Goal: Task Accomplishment & Management: Use online tool/utility

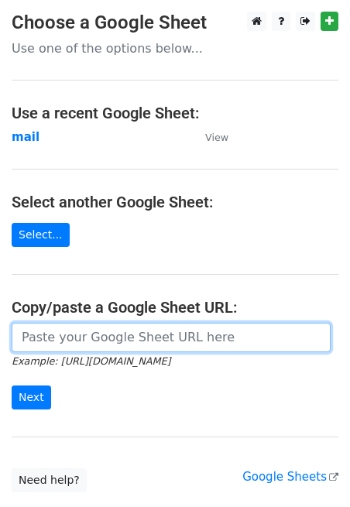
click at [53, 337] on input "url" at bounding box center [171, 337] width 319 height 29
paste input "[URL][DOMAIN_NAME]"
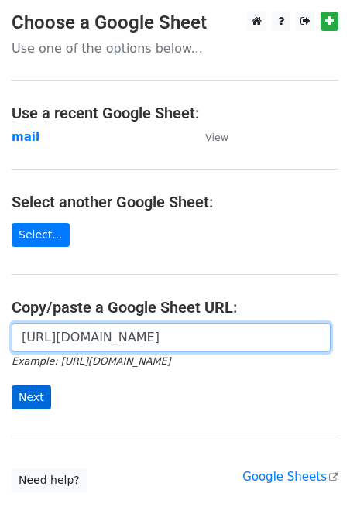
type input "[URL][DOMAIN_NAME]"
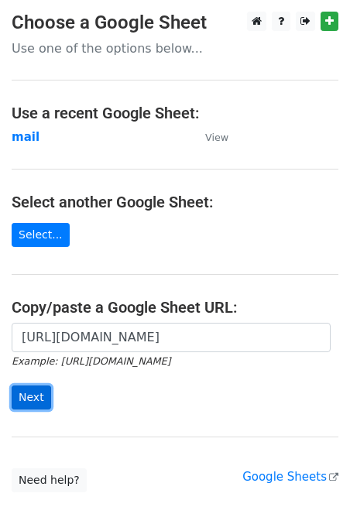
scroll to position [0, 0]
click at [41, 391] on input "Next" at bounding box center [31, 397] width 39 height 24
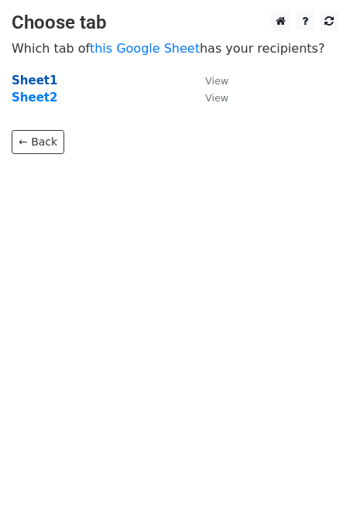
click at [42, 77] on strong "Sheet1" at bounding box center [35, 81] width 46 height 14
click at [37, 84] on strong "Sheet1" at bounding box center [35, 81] width 46 height 14
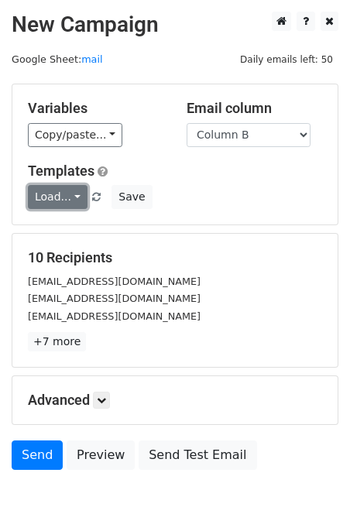
click at [56, 201] on link "Load..." at bounding box center [58, 197] width 60 height 24
click at [68, 228] on link "Guest Post" at bounding box center [90, 231] width 122 height 25
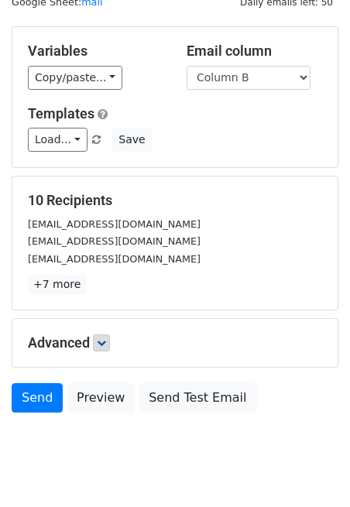
scroll to position [94, 0]
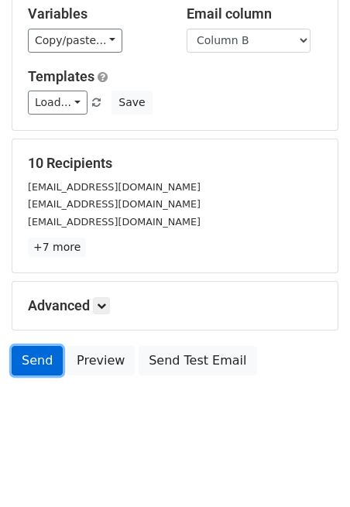
click at [48, 359] on link "Send" at bounding box center [37, 360] width 51 height 29
